Goal: Information Seeking & Learning: Learn about a topic

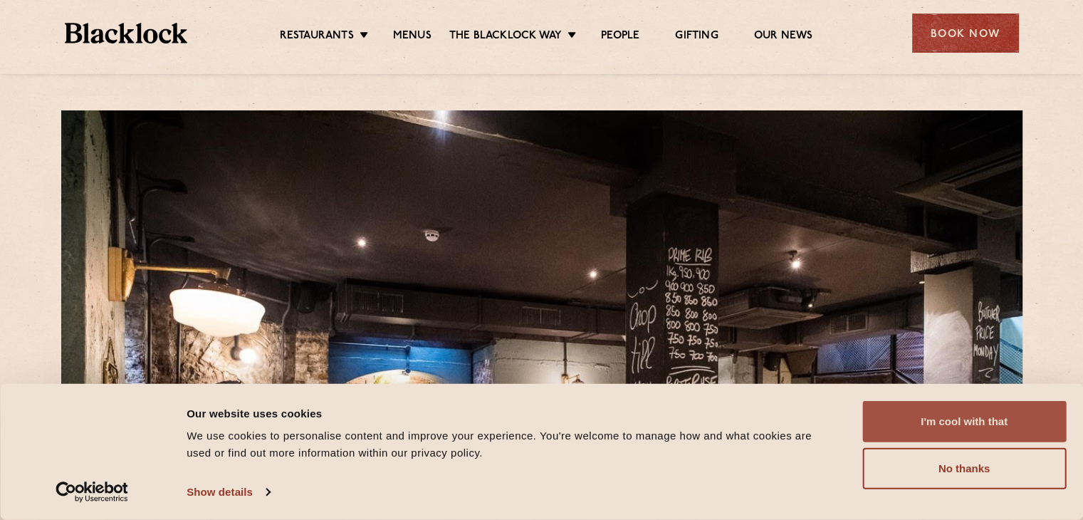
click at [936, 417] on button "I'm cool with that" at bounding box center [965, 421] width 204 height 41
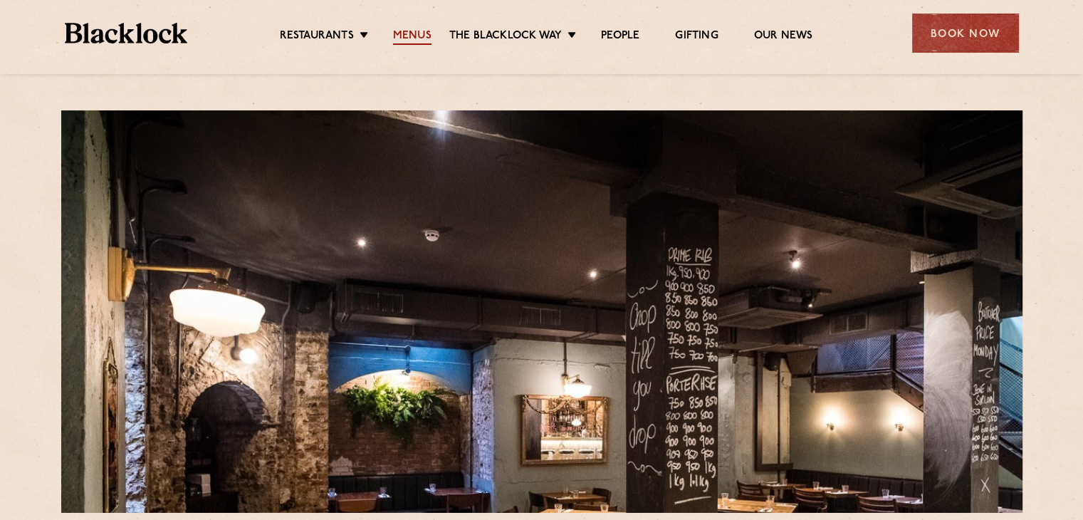
click at [420, 35] on link "Menus" at bounding box center [412, 37] width 38 height 16
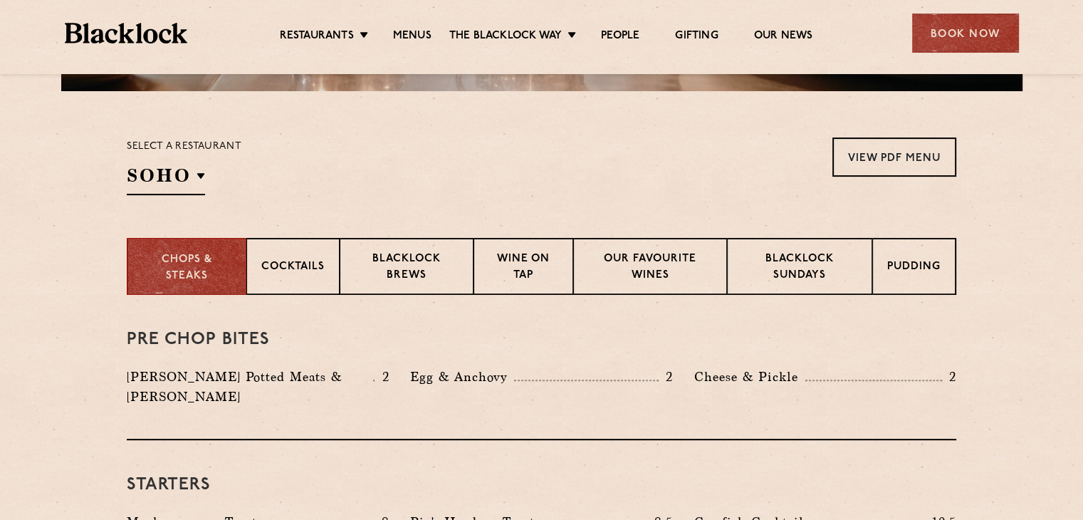
scroll to position [446, 0]
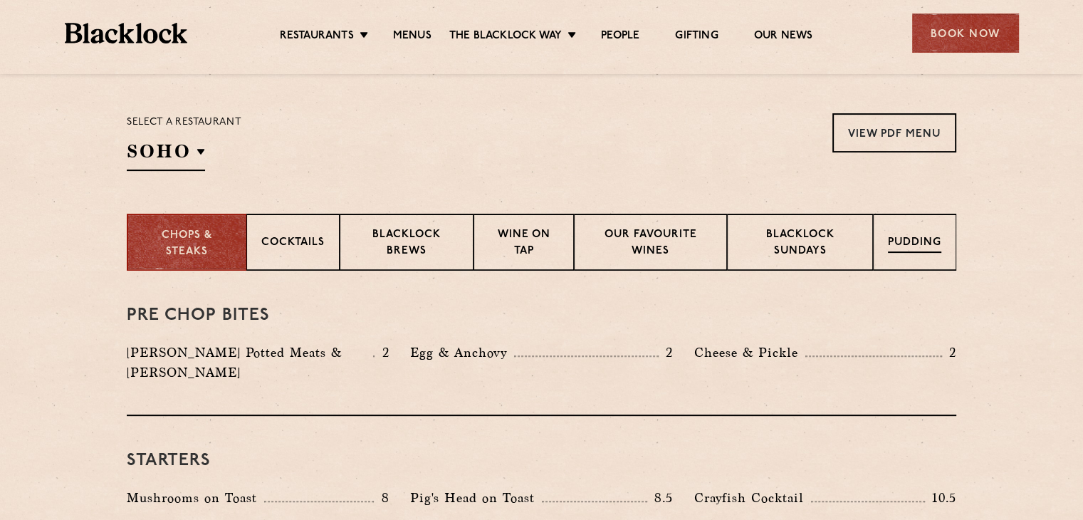
click at [913, 247] on p "Pudding" at bounding box center [914, 244] width 53 height 18
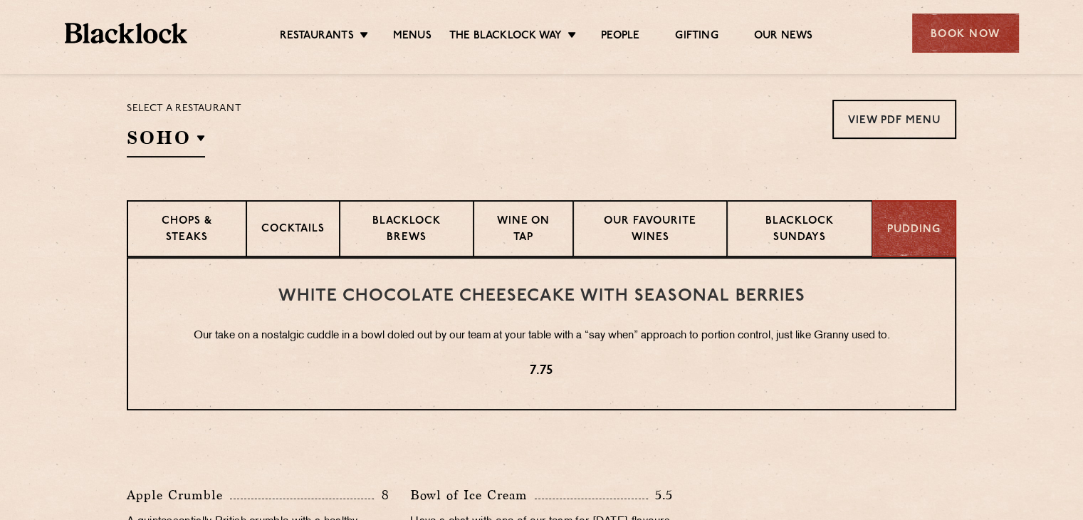
scroll to position [410, 0]
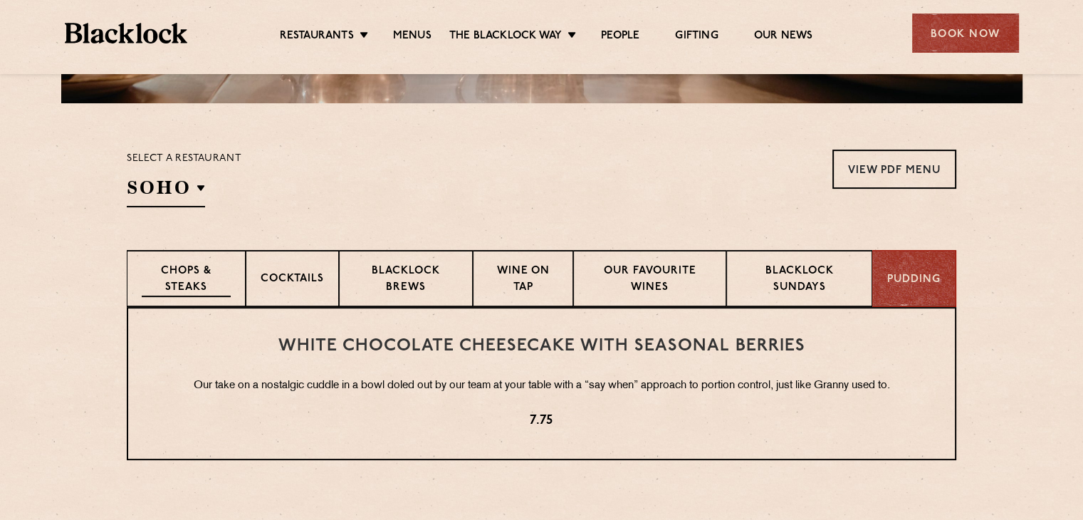
click at [174, 270] on p "Chops & Steaks" at bounding box center [186, 280] width 89 height 33
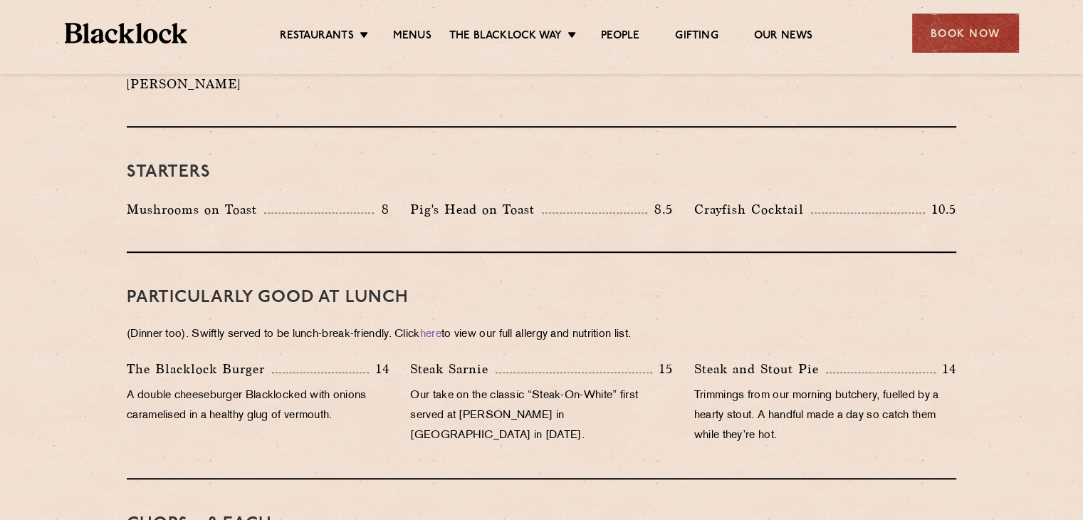
scroll to position [465, 0]
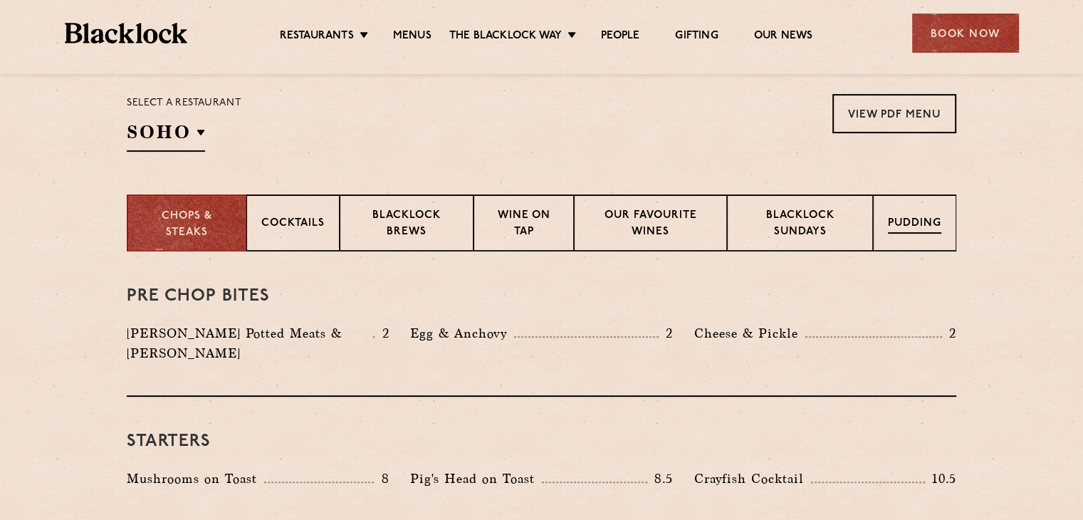
click at [918, 210] on div "Pudding" at bounding box center [914, 222] width 83 height 57
